Goal: Find specific fact: Find specific page/section

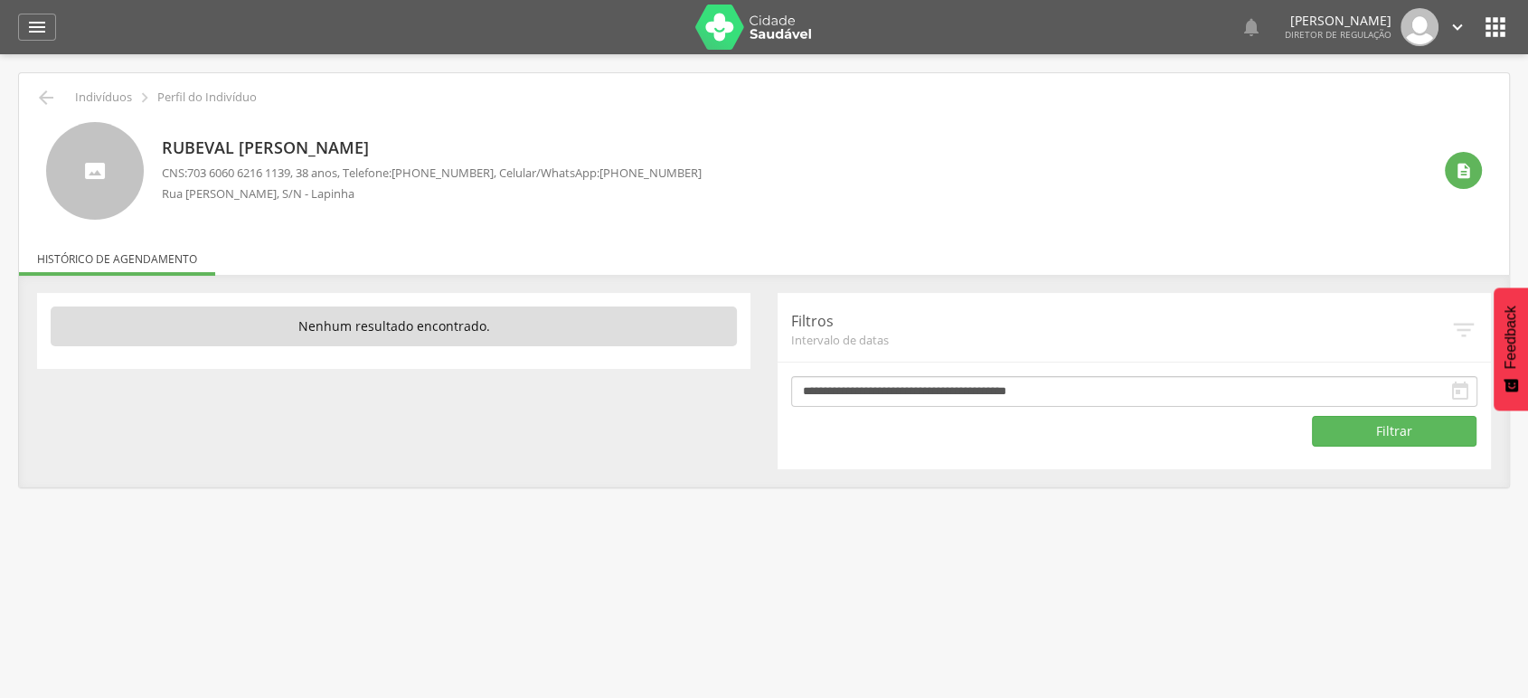
drag, startPoint x: 608, startPoint y: 176, endPoint x: 697, endPoint y: 170, distance: 89.8
click at [697, 170] on div "Rubeval [PERSON_NAME] CNS: [PHONE_NUMBER] , 38 anos, Telefone: [PHONE_NUMBER] ,…" at bounding box center [797, 171] width 1270 height 98
copy span "[PHONE_NUMBER]"
click at [468, 215] on div "Rubeval [PERSON_NAME] CNS: [PHONE_NUMBER] , 38 anos, Telefone: [PHONE_NUMBER] ,…" at bounding box center [797, 171] width 1270 height 98
drag, startPoint x: 200, startPoint y: 167, endPoint x: 355, endPoint y: 179, distance: 155.1
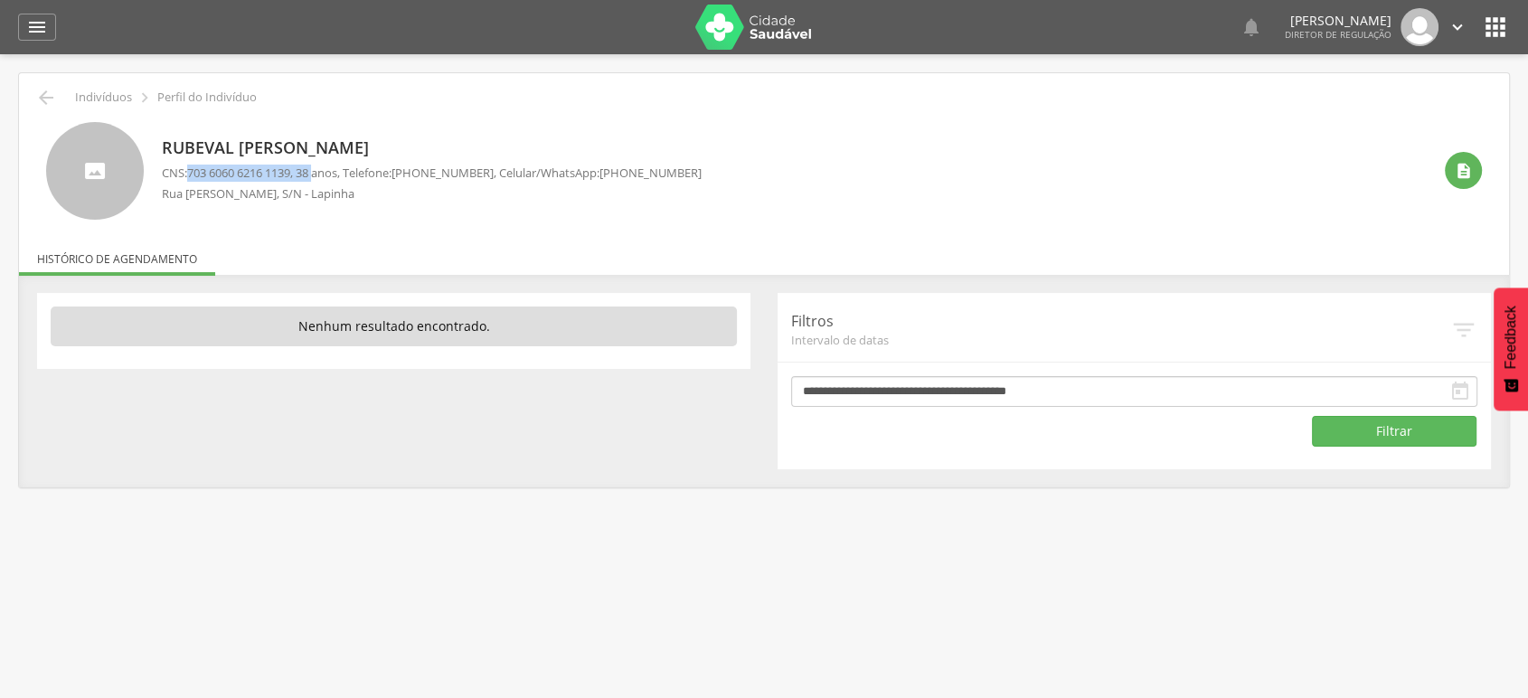
click at [323, 172] on p "CNS: [PHONE_NUMBER] , 38 anos, Telefone: [PHONE_NUMBER] , Celular/WhatsApp: [PH…" at bounding box center [432, 173] width 540 height 17
click at [482, 230] on div " Indivíduos  Perfil do Indivíduo [PERSON_NAME] CNS: [PHONE_NUMBER] , 38 anos,…" at bounding box center [764, 280] width 1490 height 414
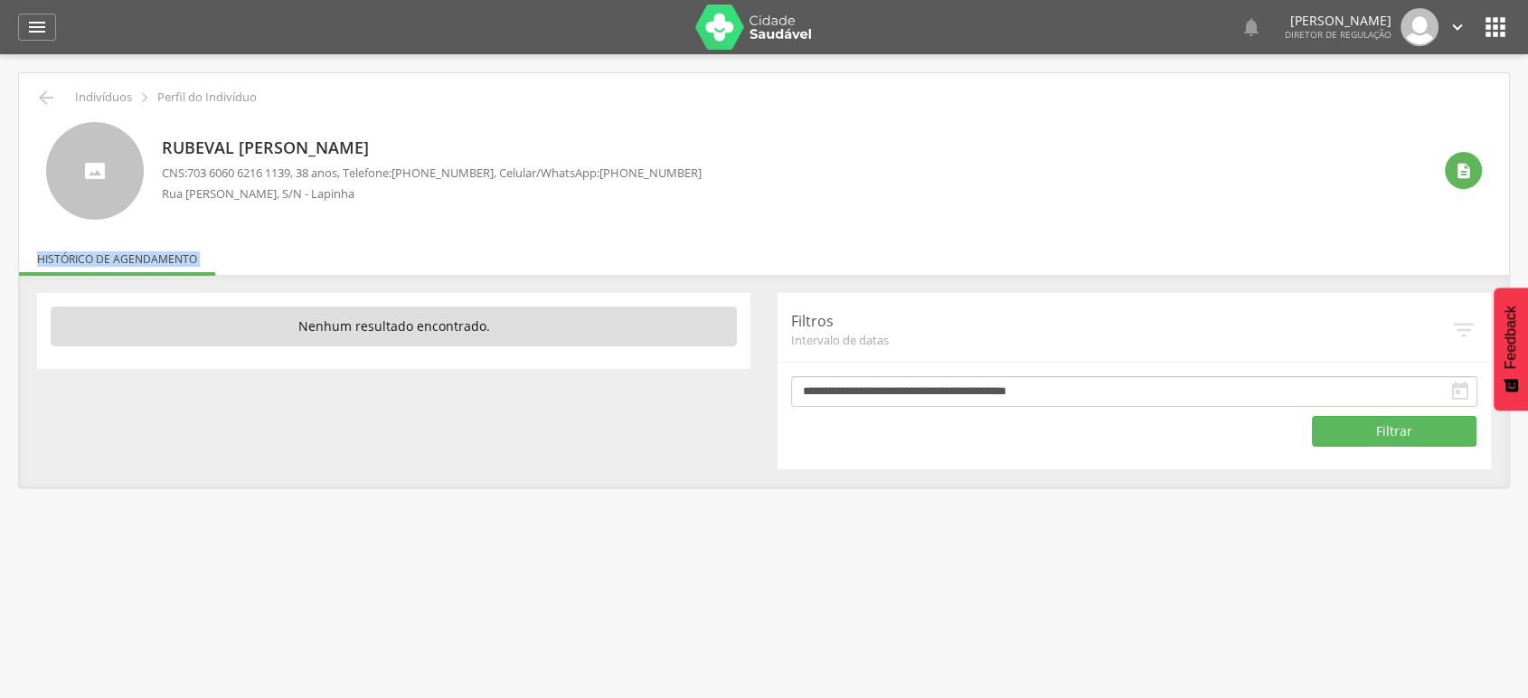
click at [482, 230] on div " Indivíduos  Perfil do Indivíduo [PERSON_NAME] CNS: [PHONE_NUMBER] , 38 anos,…" at bounding box center [764, 280] width 1490 height 414
click at [521, 230] on div " Indivíduos  Perfil do Indivíduo [PERSON_NAME] CNS: [PHONE_NUMBER] , 38 anos,…" at bounding box center [764, 280] width 1490 height 414
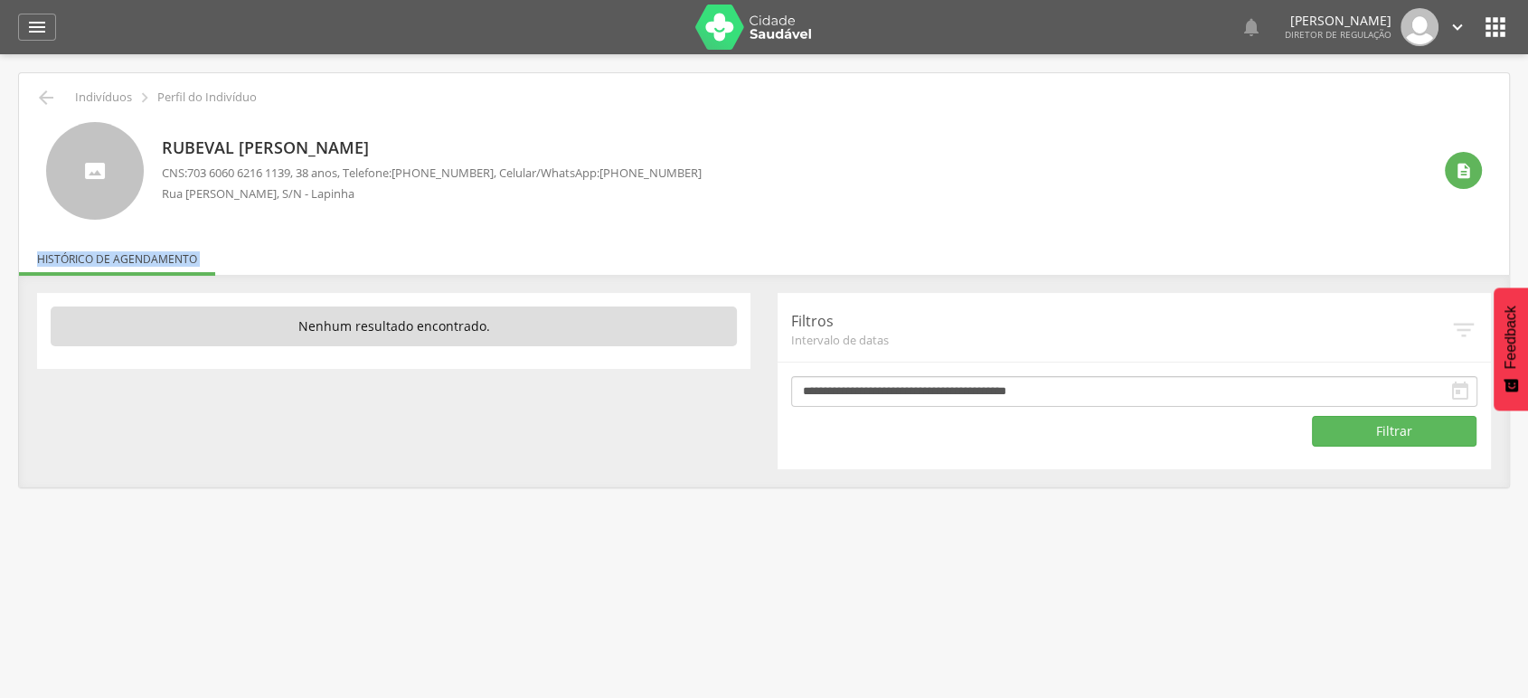
click at [523, 238] on div " Indivíduos  Perfil do Indivíduo [PERSON_NAME] CNS: [PHONE_NUMBER] , 38 anos,…" at bounding box center [764, 280] width 1490 height 414
click at [525, 237] on div " Indivíduos  Perfil do Indivíduo [PERSON_NAME] CNS: [PHONE_NUMBER] , 38 anos,…" at bounding box center [764, 280] width 1490 height 414
click at [166, 167] on p "CNS: [PHONE_NUMBER] , 38 anos, Telefone: [PHONE_NUMBER] , Celular/WhatsApp: [PH…" at bounding box center [432, 173] width 540 height 17
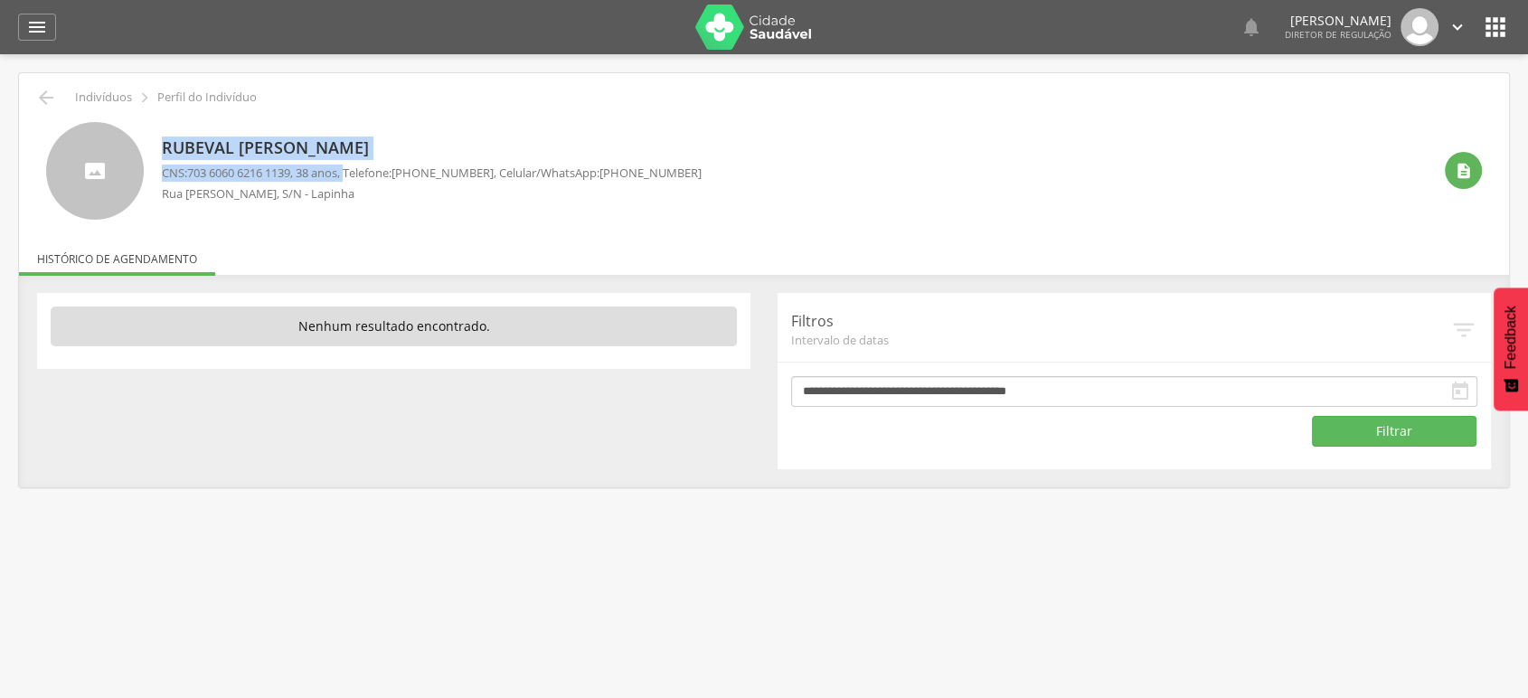
drag, startPoint x: 164, startPoint y: 143, endPoint x: 355, endPoint y: 175, distance: 193.4
click at [355, 175] on div "Rubeval [PERSON_NAME] CNS: [PHONE_NUMBER] , 38 anos, Telefone: [PHONE_NUMBER] ,…" at bounding box center [432, 171] width 540 height 80
click at [341, 200] on p "Rua [PERSON_NAME], S/N - Lapinha" at bounding box center [432, 193] width 540 height 17
drag, startPoint x: 153, startPoint y: 142, endPoint x: 353, endPoint y: 174, distance: 202.4
click at [353, 174] on div "Rubeval [PERSON_NAME] CNS: [PHONE_NUMBER] , 38 anos, Telefone: [PHONE_NUMBER] ,…" at bounding box center [764, 171] width 1436 height 98
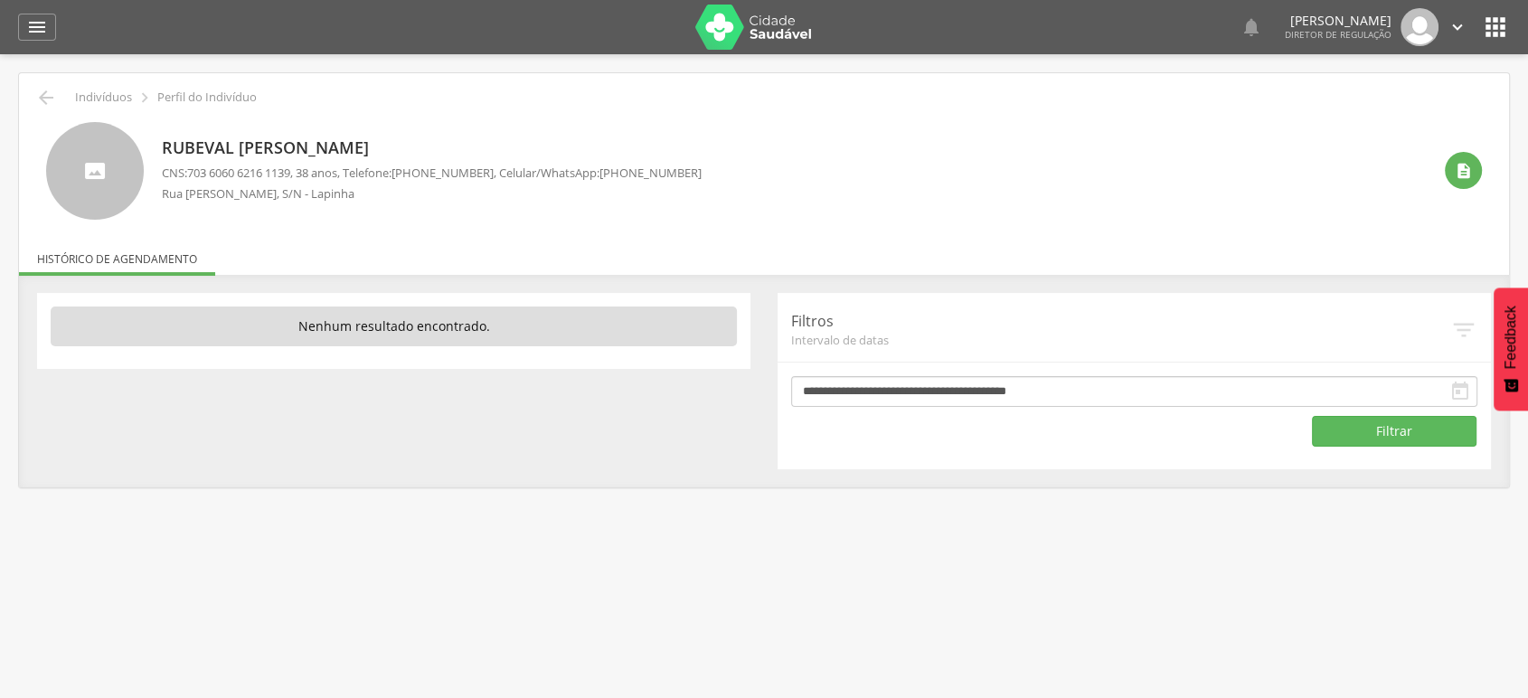
click at [354, 187] on p "Rua [PERSON_NAME], S/N - Lapinha" at bounding box center [432, 193] width 540 height 17
drag, startPoint x: 162, startPoint y: 143, endPoint x: 353, endPoint y: 171, distance: 192.9
click at [353, 171] on div "Rubeval [PERSON_NAME] CNS: [PHONE_NUMBER] , 38 anos, Telefone: [PHONE_NUMBER] ,…" at bounding box center [432, 171] width 540 height 80
click at [412, 165] on span "[PHONE_NUMBER]" at bounding box center [443, 173] width 102 height 16
click at [369, 198] on p "Rua [PERSON_NAME], S/N - Lapinha" at bounding box center [432, 193] width 540 height 17
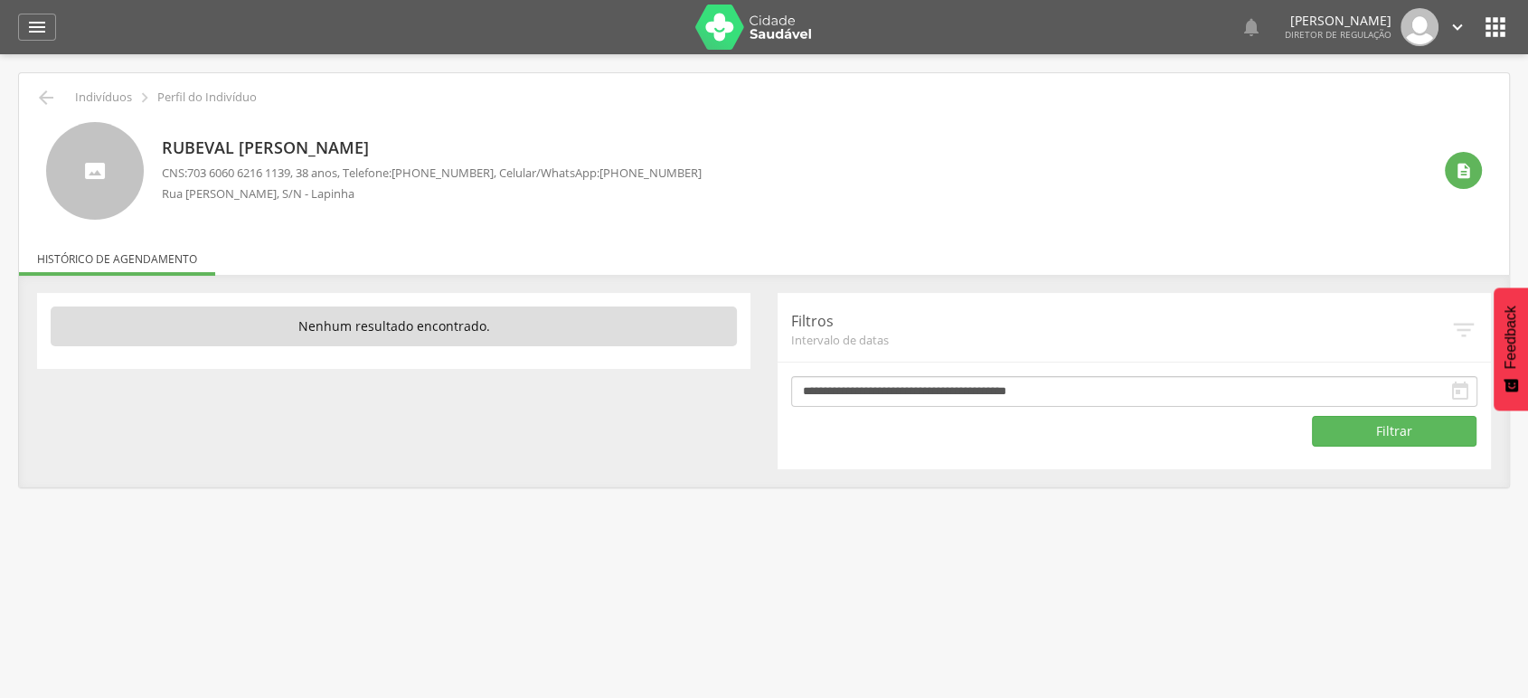
click at [369, 196] on p "Rua [PERSON_NAME], S/N - Lapinha" at bounding box center [432, 193] width 540 height 17
click at [373, 195] on p "Rua [PERSON_NAME], S/N - Lapinha" at bounding box center [432, 193] width 540 height 17
click at [378, 194] on p "Rua [PERSON_NAME], S/N - Lapinha" at bounding box center [432, 193] width 540 height 17
click at [1508, 33] on icon "" at bounding box center [1495, 27] width 29 height 29
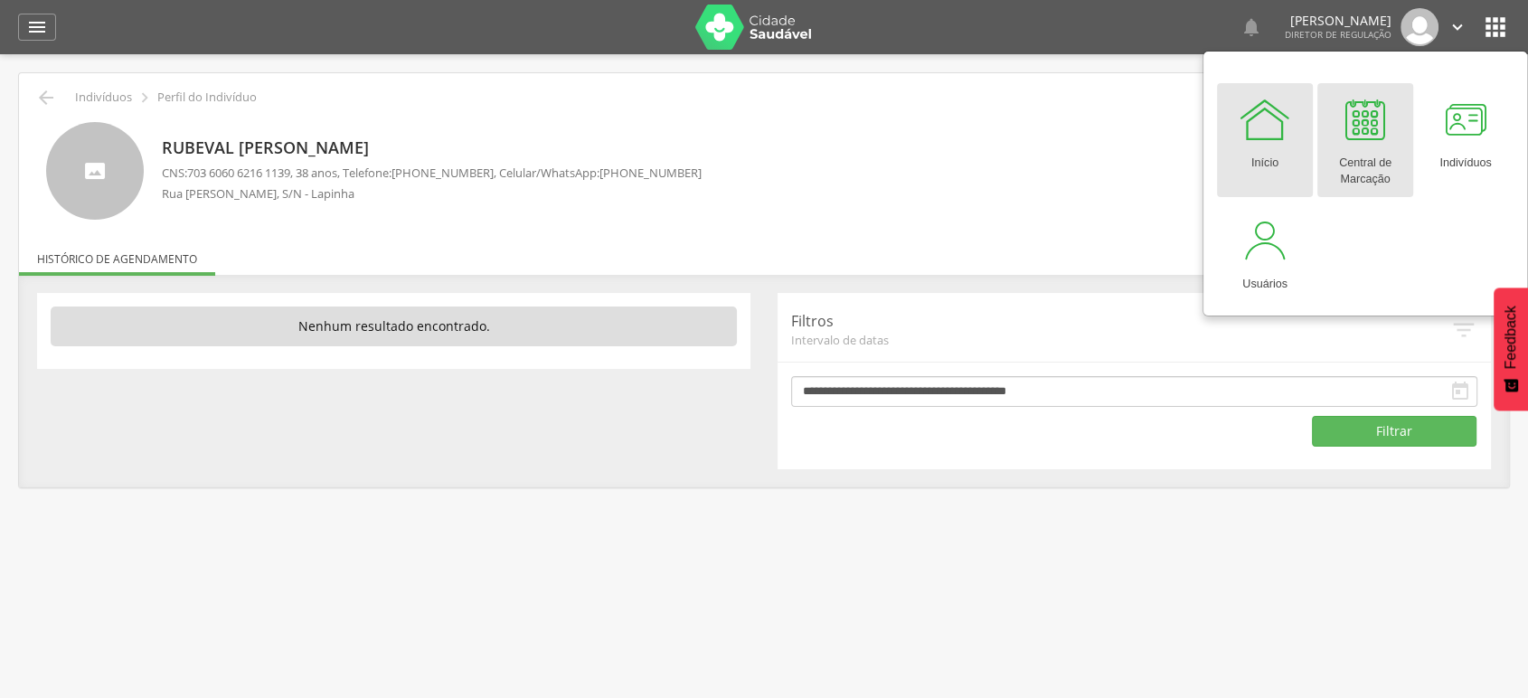
click at [1373, 128] on div at bounding box center [1365, 119] width 54 height 54
click at [558, 212] on div "Rubeval [PERSON_NAME] CNS: [PHONE_NUMBER] , 38 anos, Telefone: [PHONE_NUMBER] ,…" at bounding box center [797, 171] width 1270 height 98
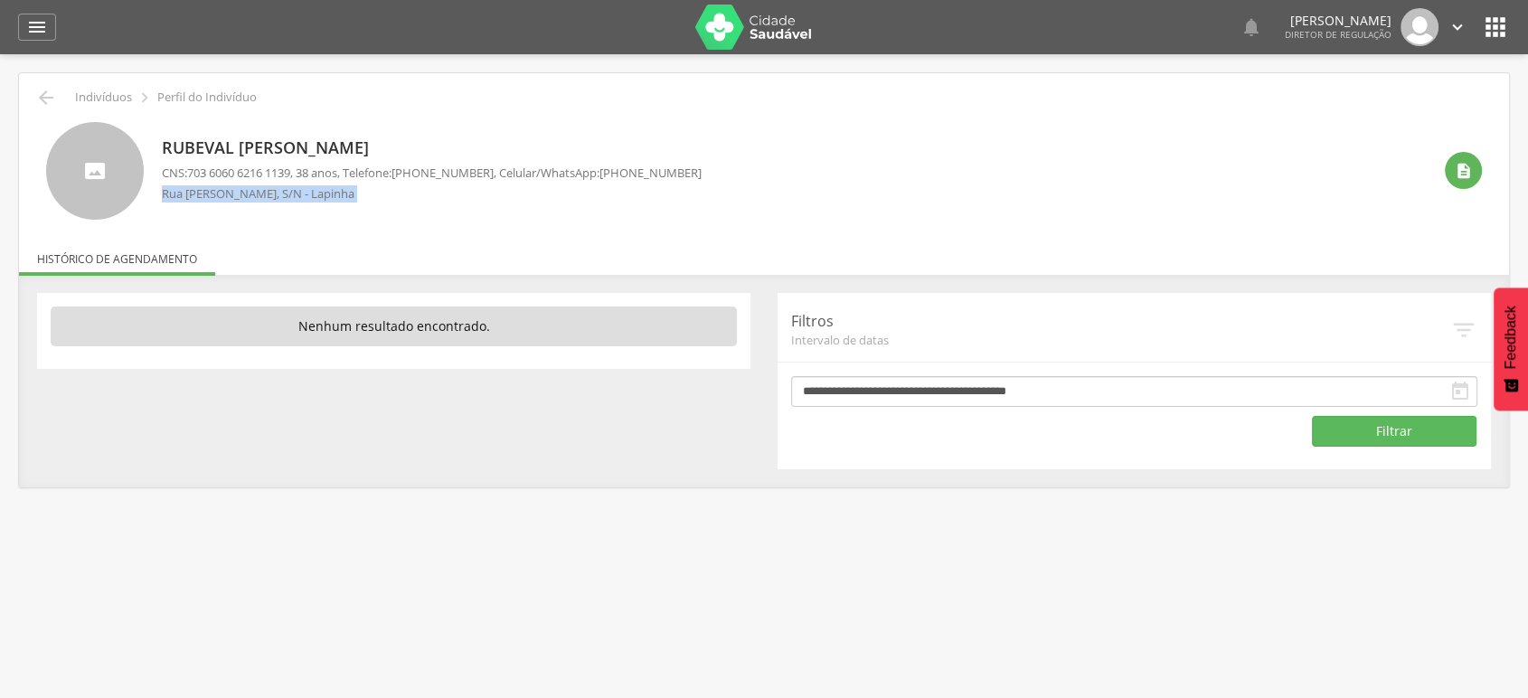
click at [558, 212] on div "Rubeval [PERSON_NAME] CNS: [PHONE_NUMBER] , 38 anos, Telefone: [PHONE_NUMBER] ,…" at bounding box center [797, 171] width 1270 height 98
click at [560, 213] on div "Rubeval [PERSON_NAME] CNS: [PHONE_NUMBER] , 38 anos, Telefone: [PHONE_NUMBER] ,…" at bounding box center [797, 171] width 1270 height 98
click at [553, 214] on div "Rubeval [PERSON_NAME] CNS: [PHONE_NUMBER] , 38 anos, Telefone: [PHONE_NUMBER] ,…" at bounding box center [797, 171] width 1270 height 98
